Goal: Task Accomplishment & Management: Manage account settings

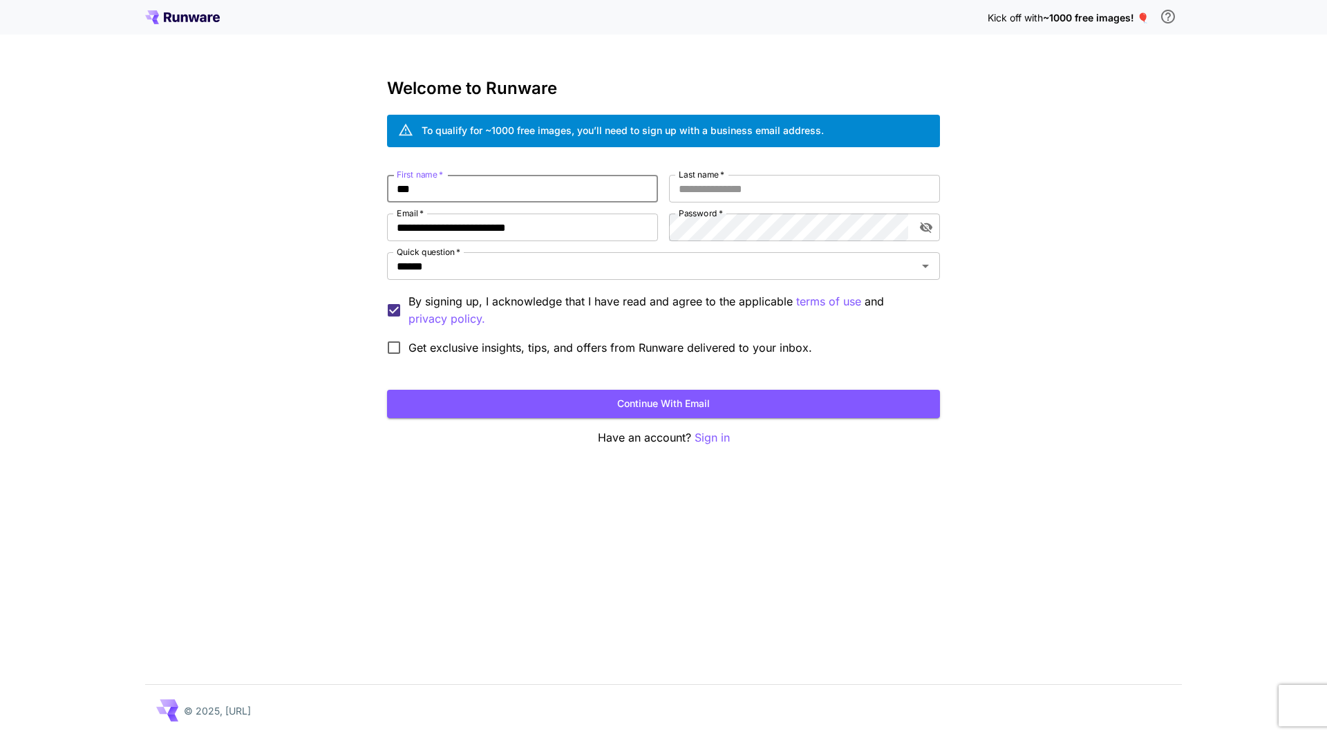
type input "****"
click at [753, 194] on input "Last name   *" at bounding box center [804, 189] width 271 height 28
type input "*****"
click at [478, 393] on button "Continue with email" at bounding box center [663, 404] width 553 height 28
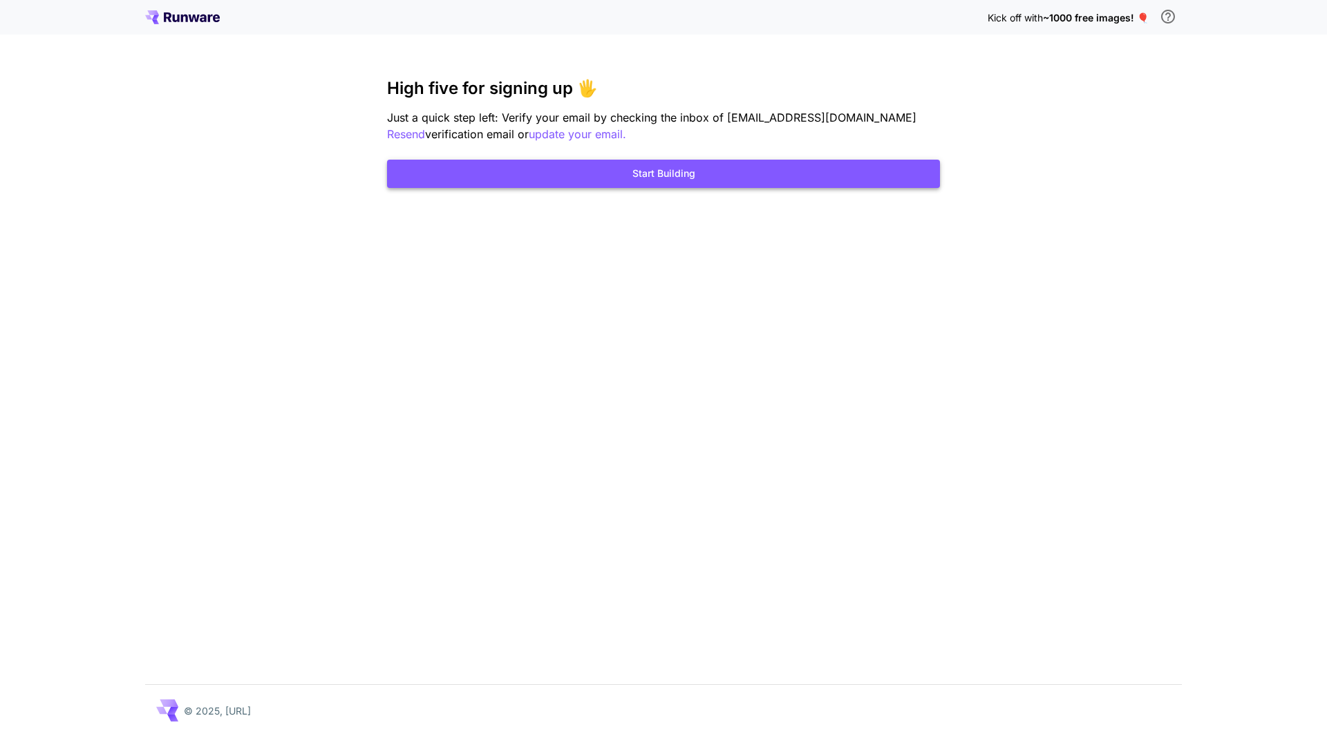
click at [642, 178] on button "Start Building" at bounding box center [663, 174] width 553 height 28
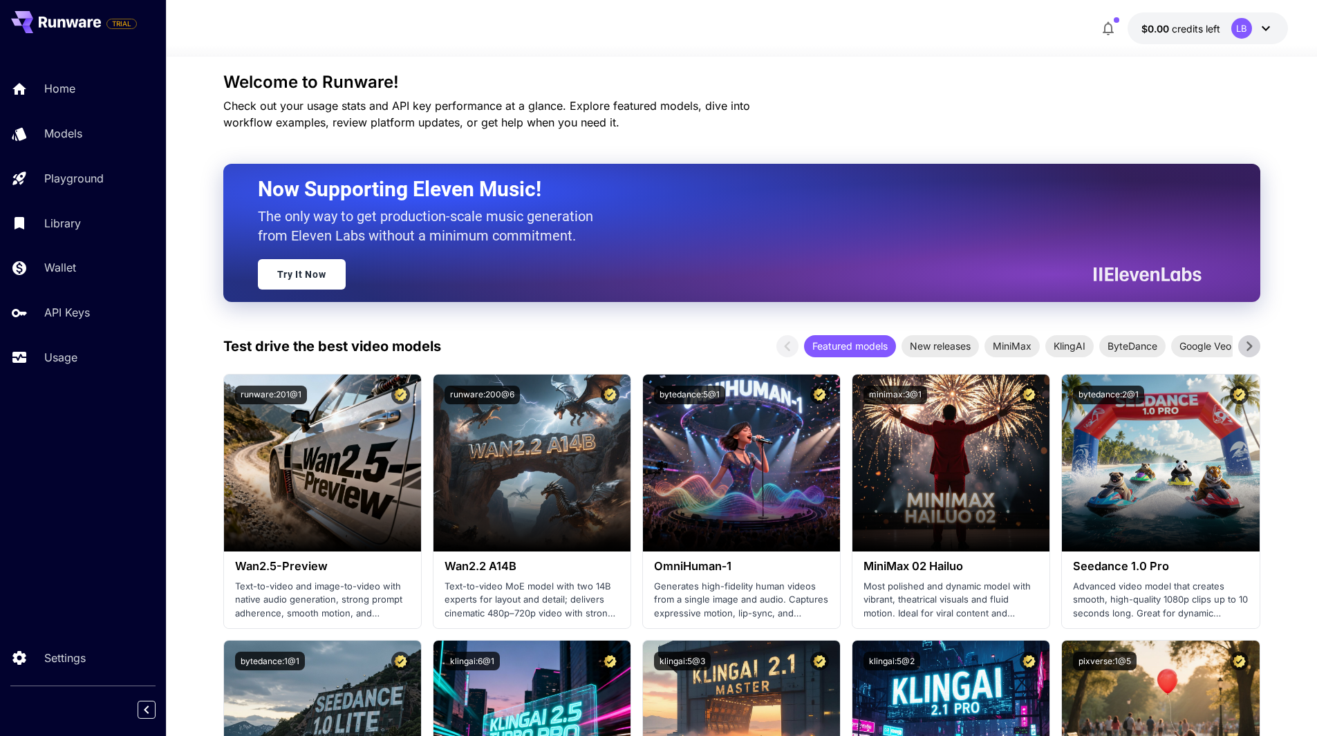
scroll to position [170, 0]
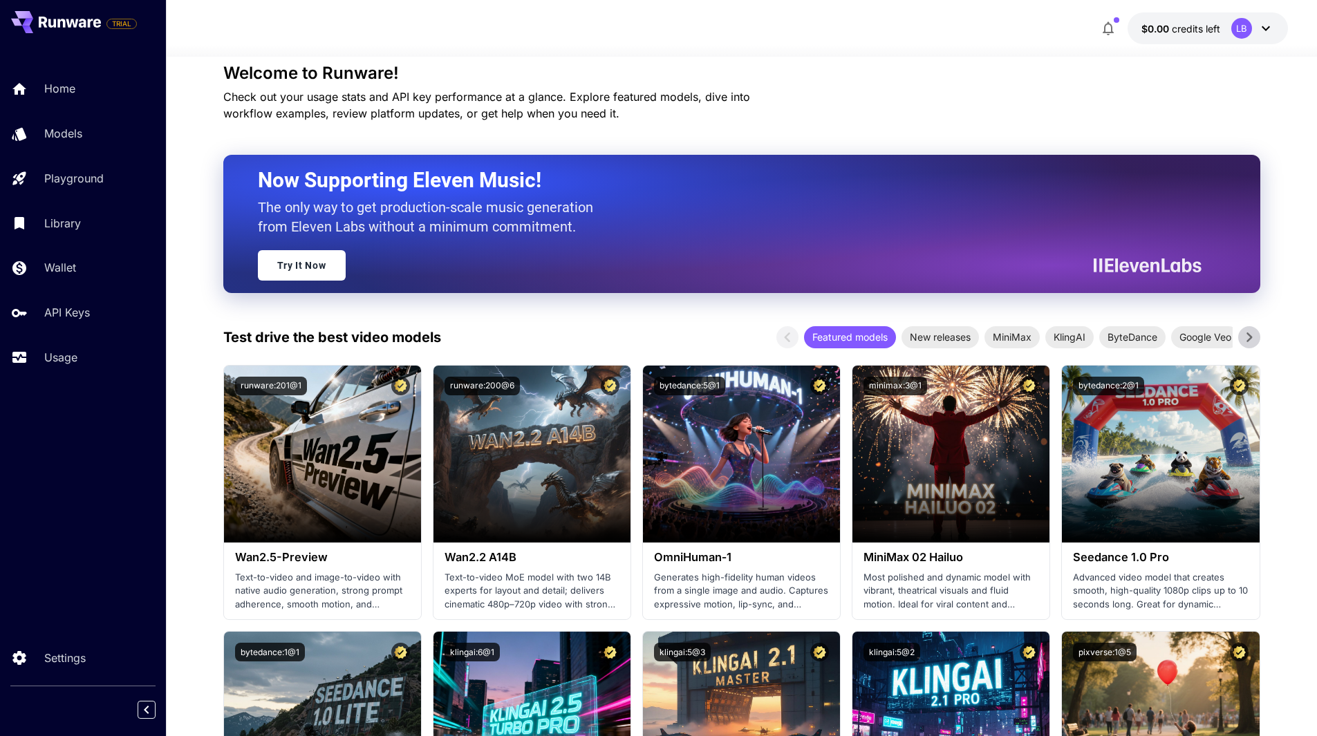
drag, startPoint x: 706, startPoint y: 277, endPoint x: 615, endPoint y: 277, distance: 90.5
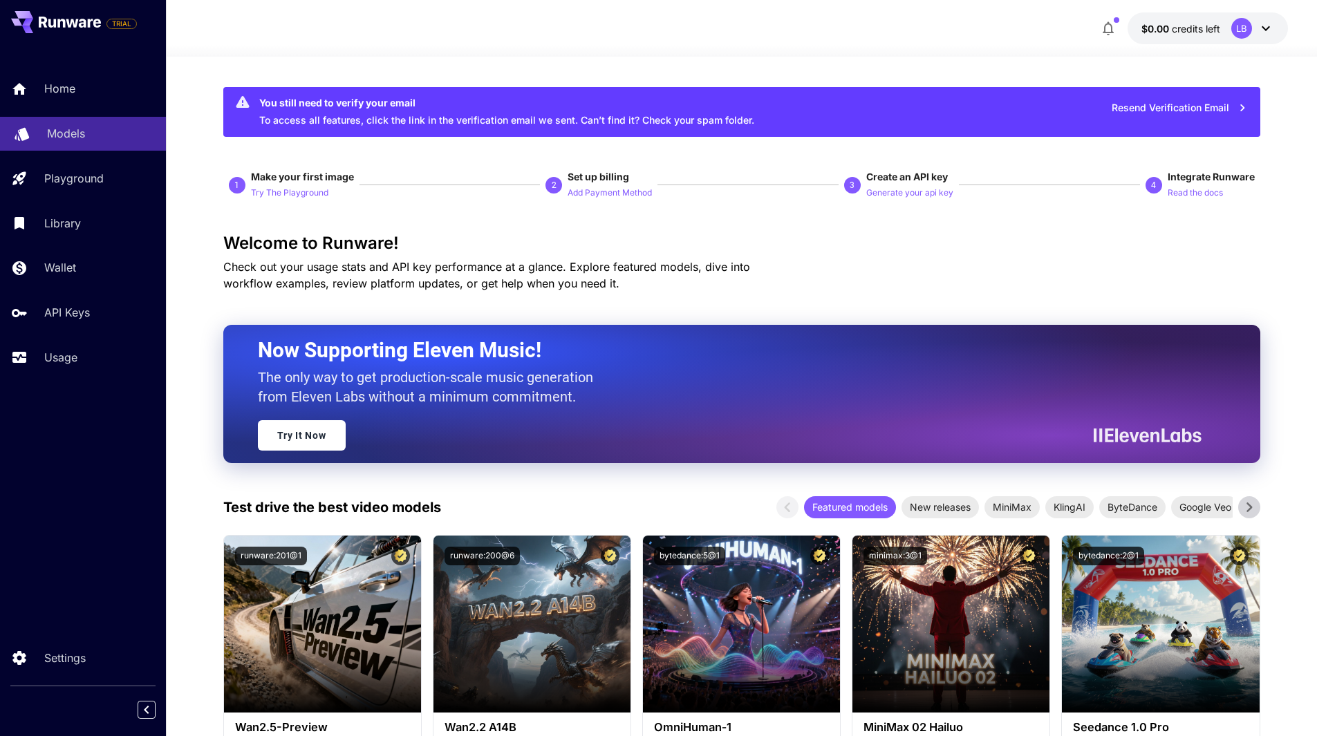
click at [48, 124] on link "Models" at bounding box center [83, 134] width 166 height 34
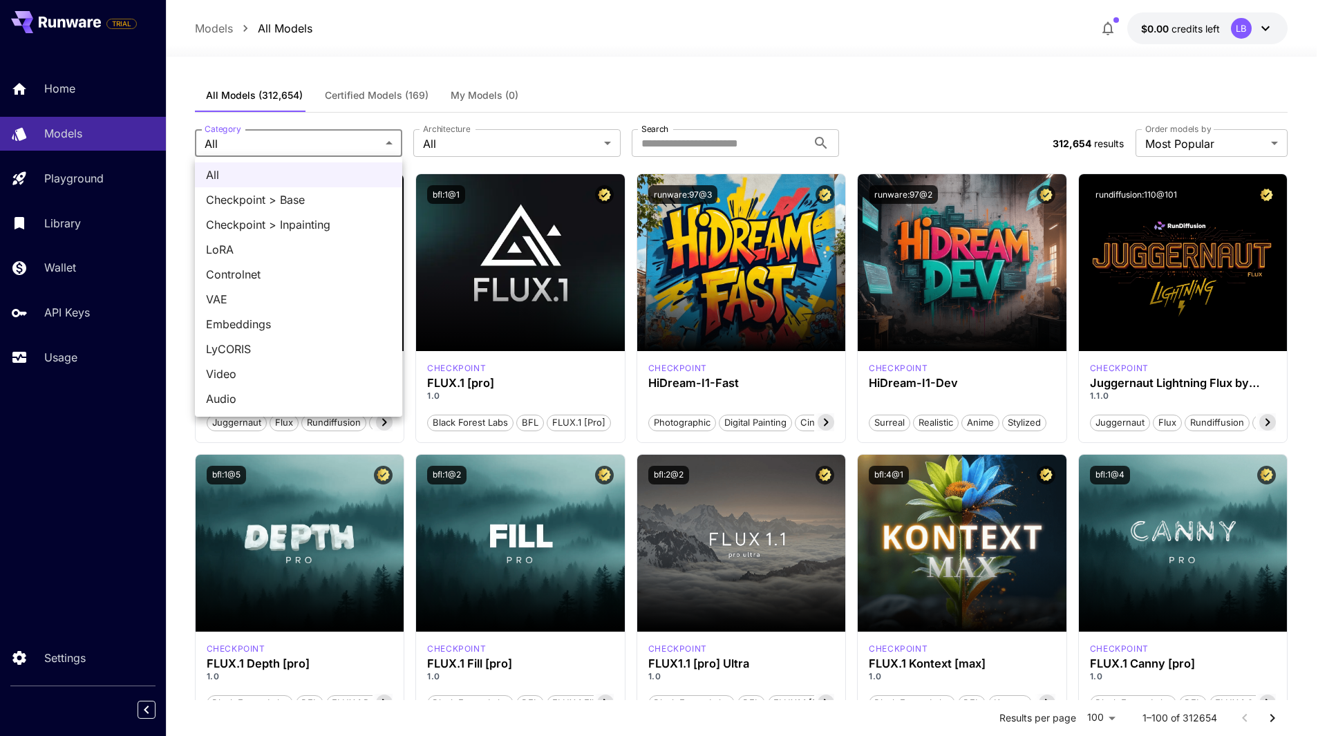
click at [427, 140] on div at bounding box center [663, 368] width 1327 height 736
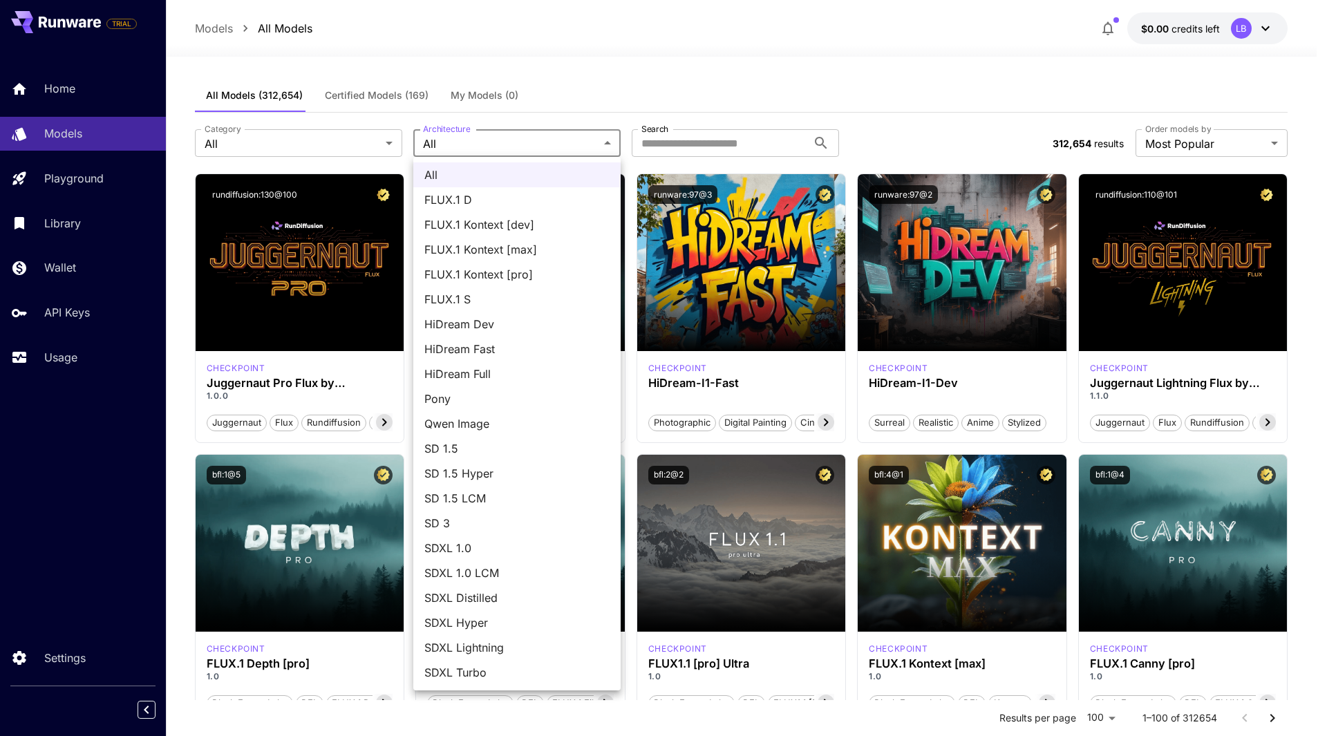
click at [351, 142] on div at bounding box center [663, 368] width 1327 height 736
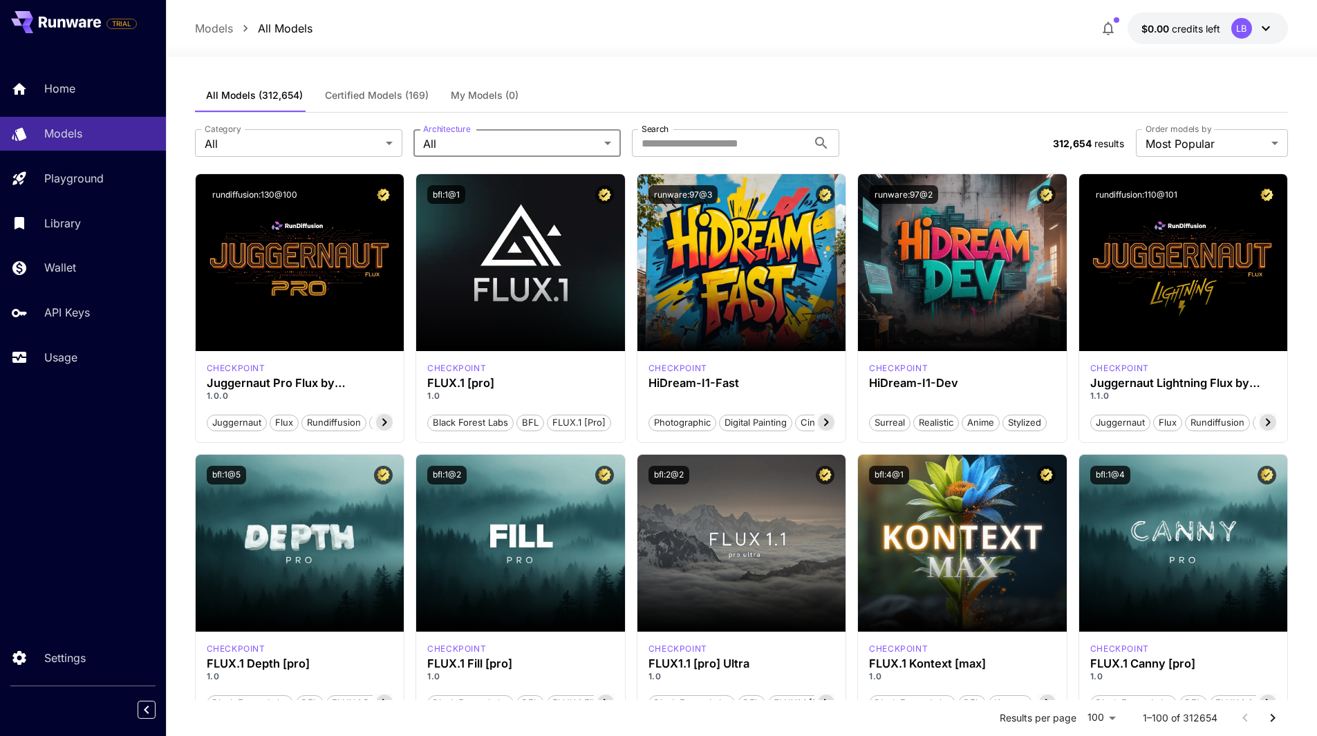
click at [351, 142] on div "All FLUX.1 D FLUX.1 Kontext [dev] FLUX.1 Kontext [max] FLUX.1 Kontext [pro] FLU…" at bounding box center [658, 368] width 1317 height 736
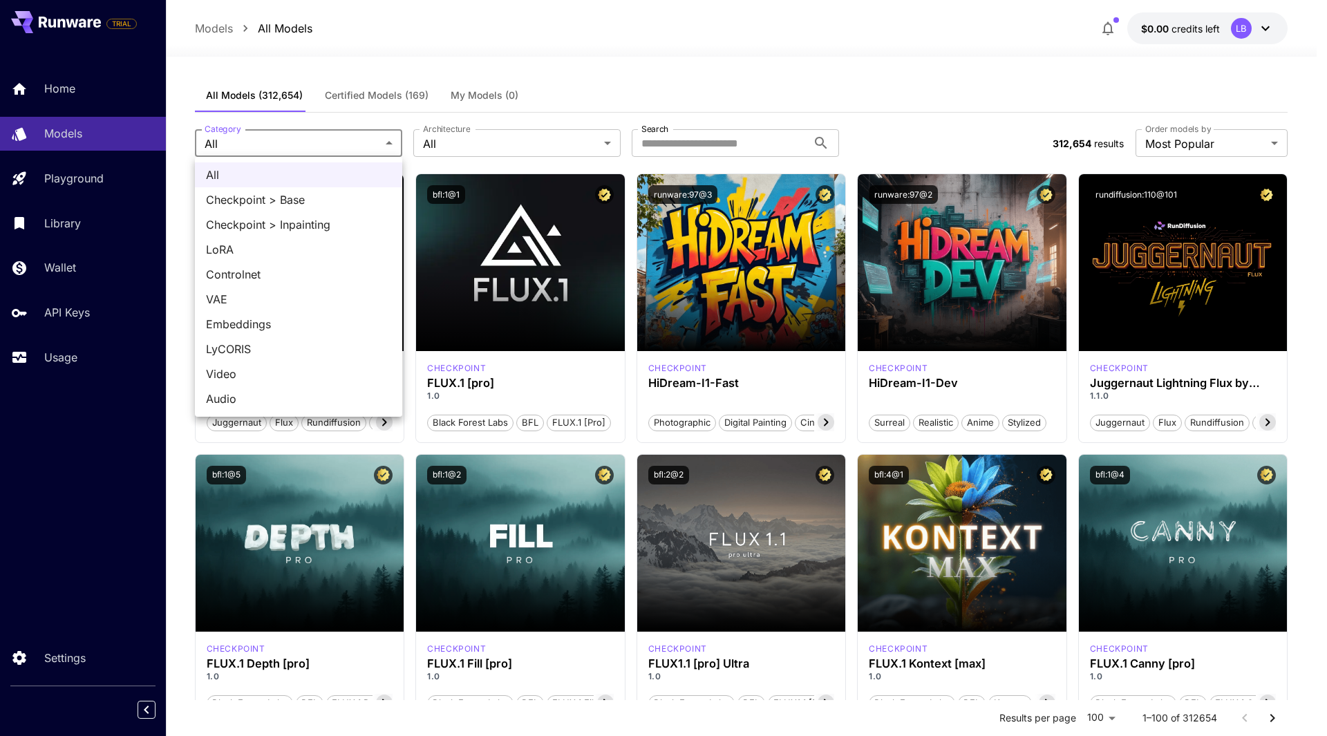
click at [312, 139] on div at bounding box center [663, 368] width 1327 height 736
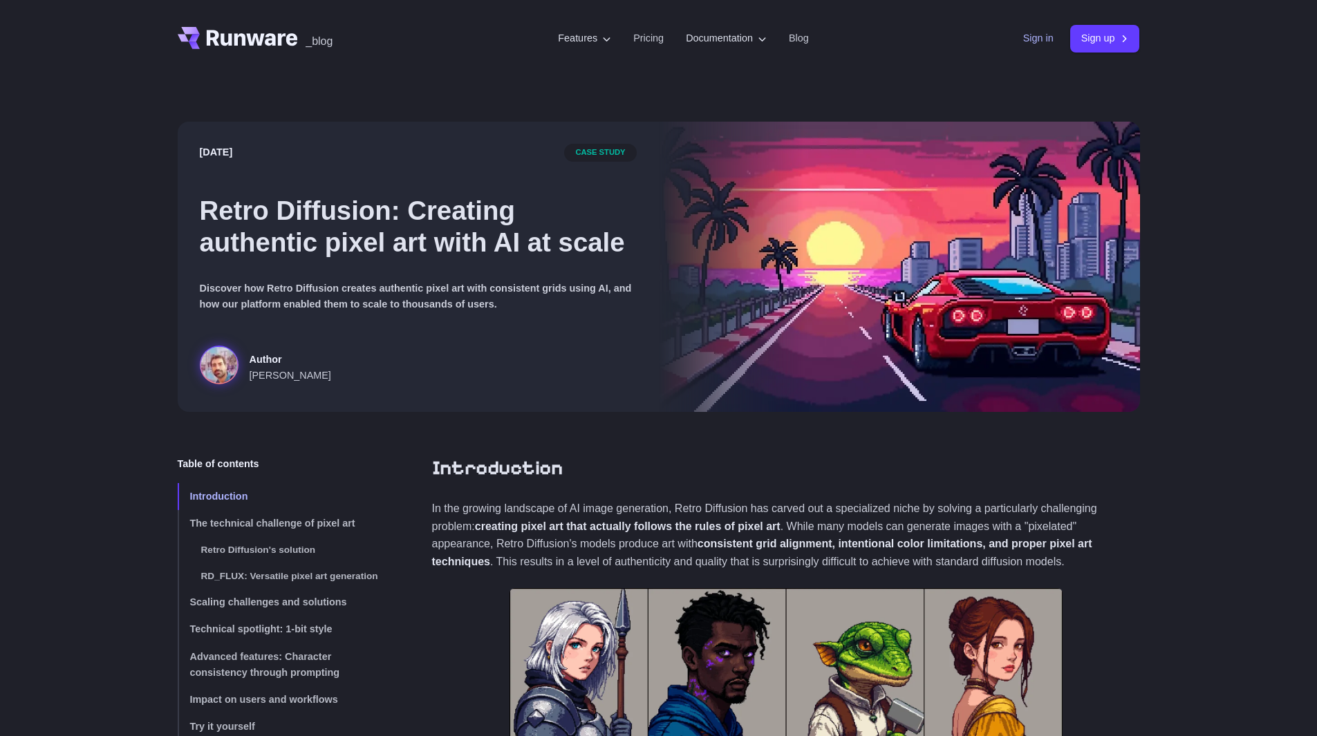
click at [1043, 35] on link "Sign in" at bounding box center [1038, 38] width 30 height 16
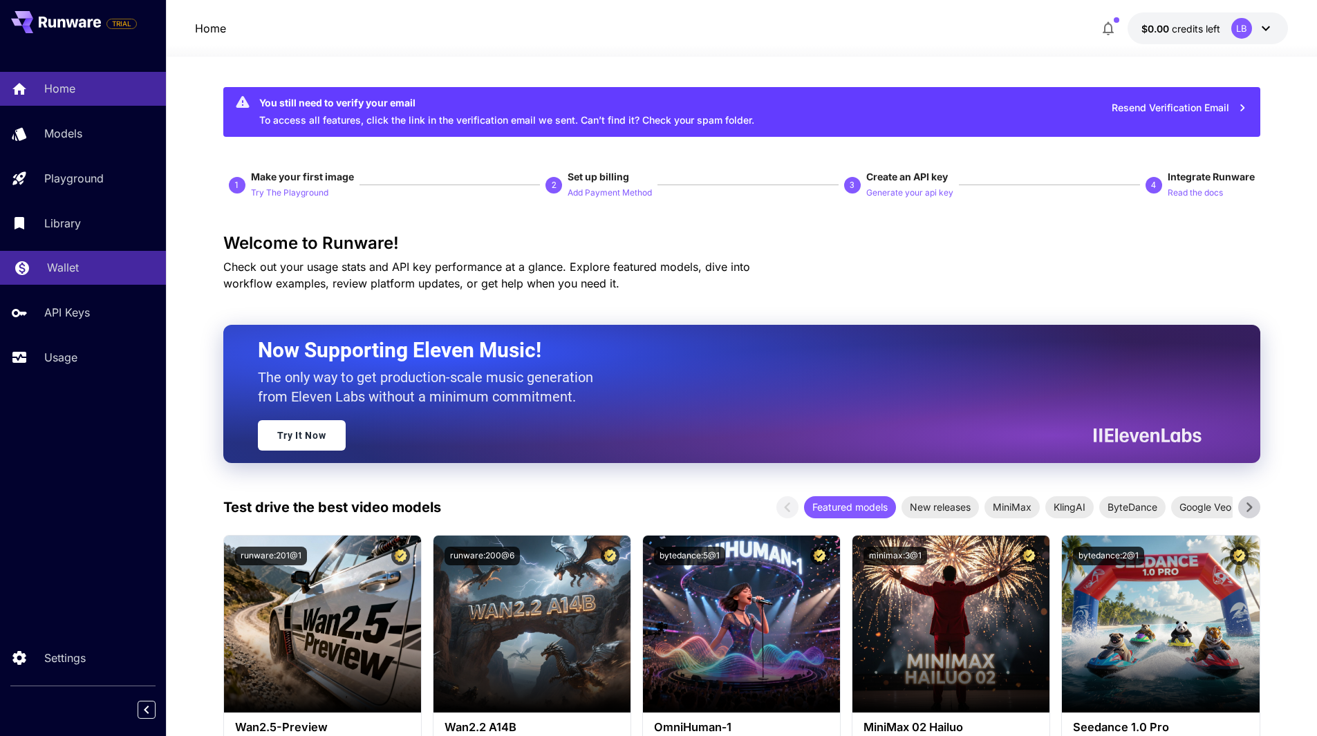
click at [91, 256] on link "Wallet" at bounding box center [83, 268] width 166 height 34
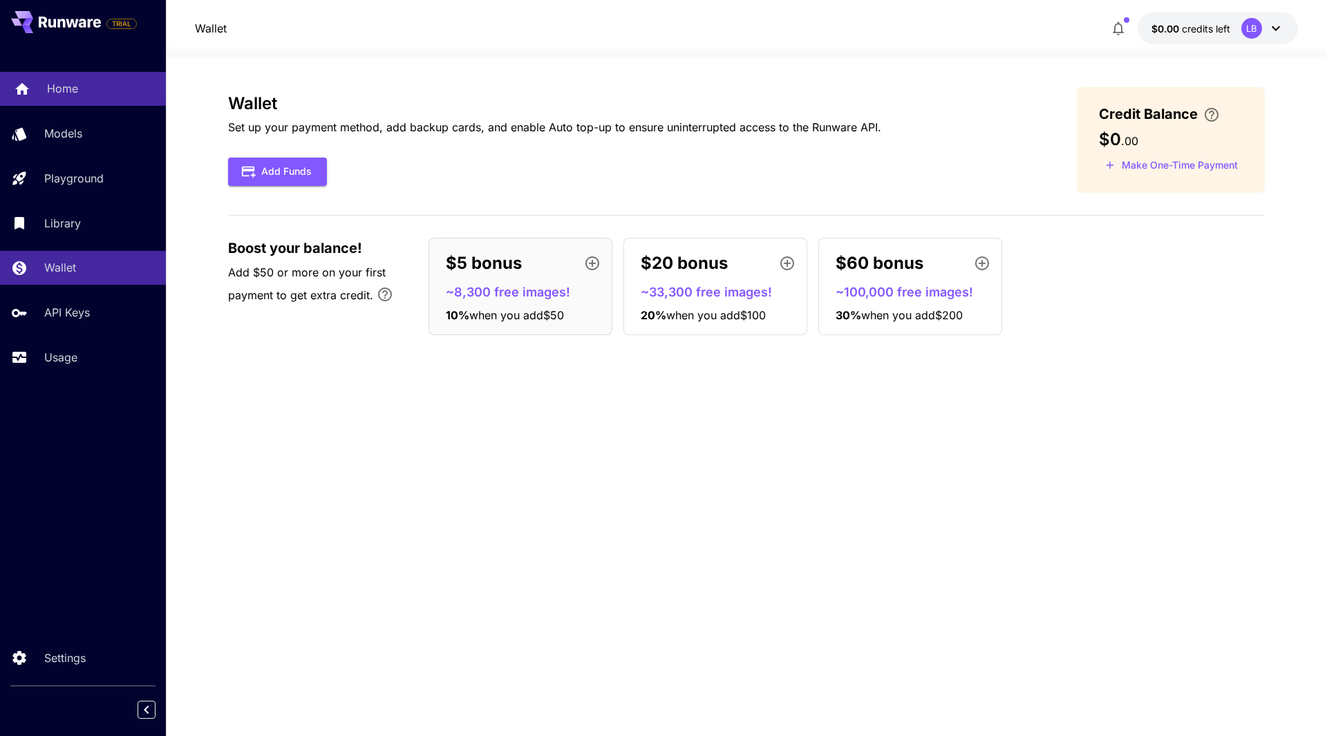
click at [90, 91] on div "Home" at bounding box center [101, 88] width 108 height 17
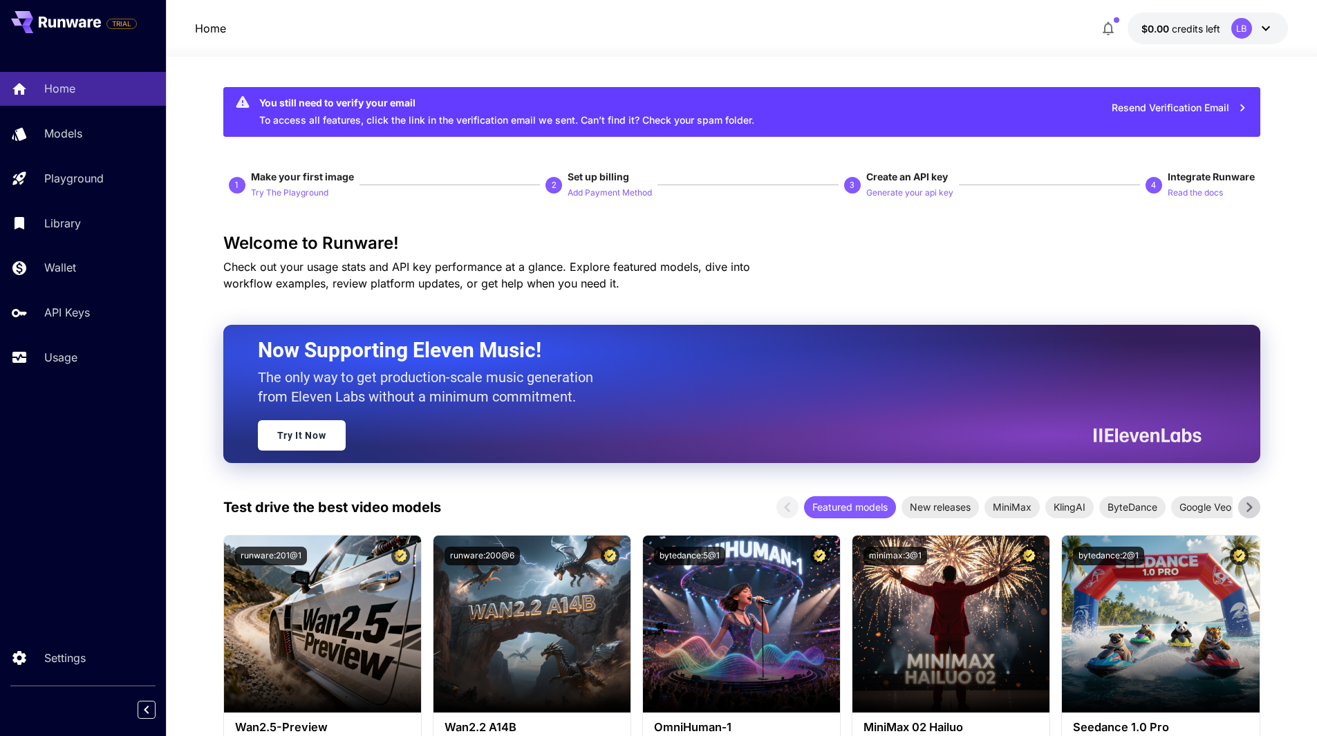
click at [1111, 26] on icon "button" at bounding box center [1107, 29] width 11 height 14
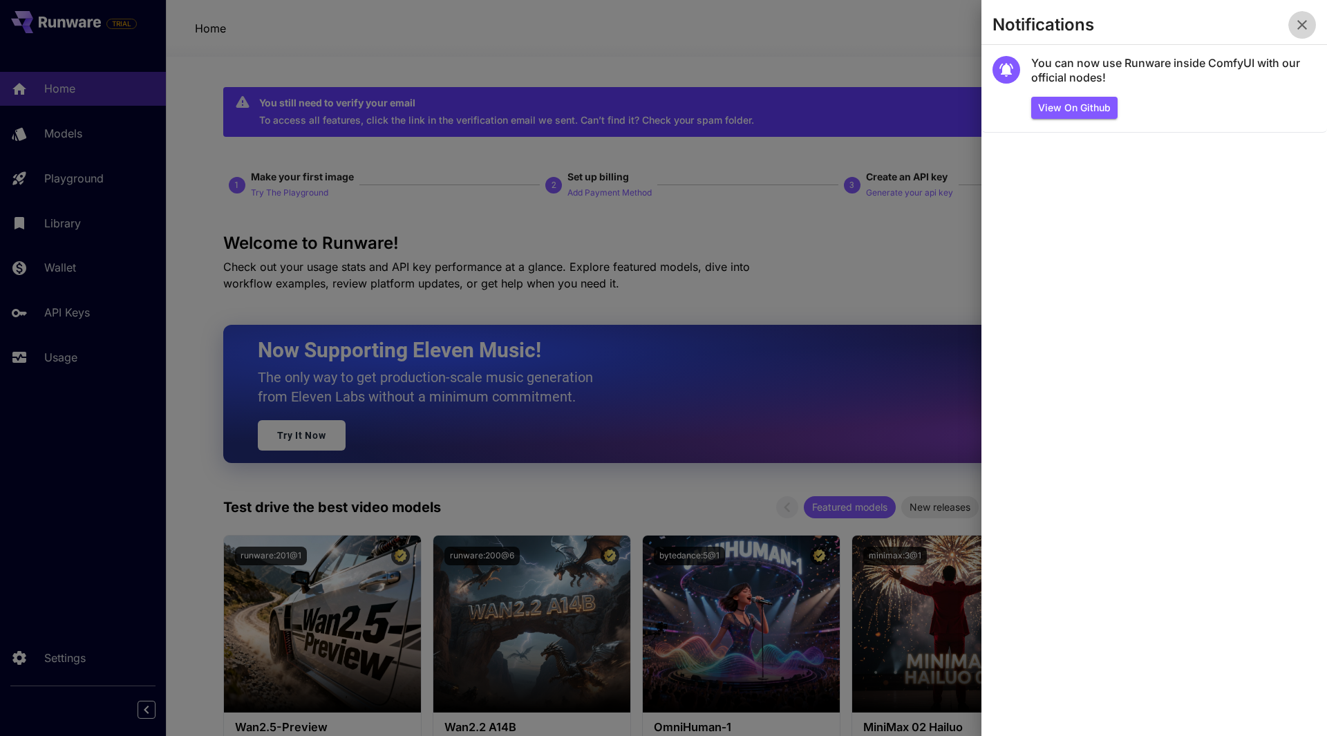
click at [1312, 17] on button "button" at bounding box center [1302, 25] width 28 height 28
